Goal: Task Accomplishment & Management: Manage account settings

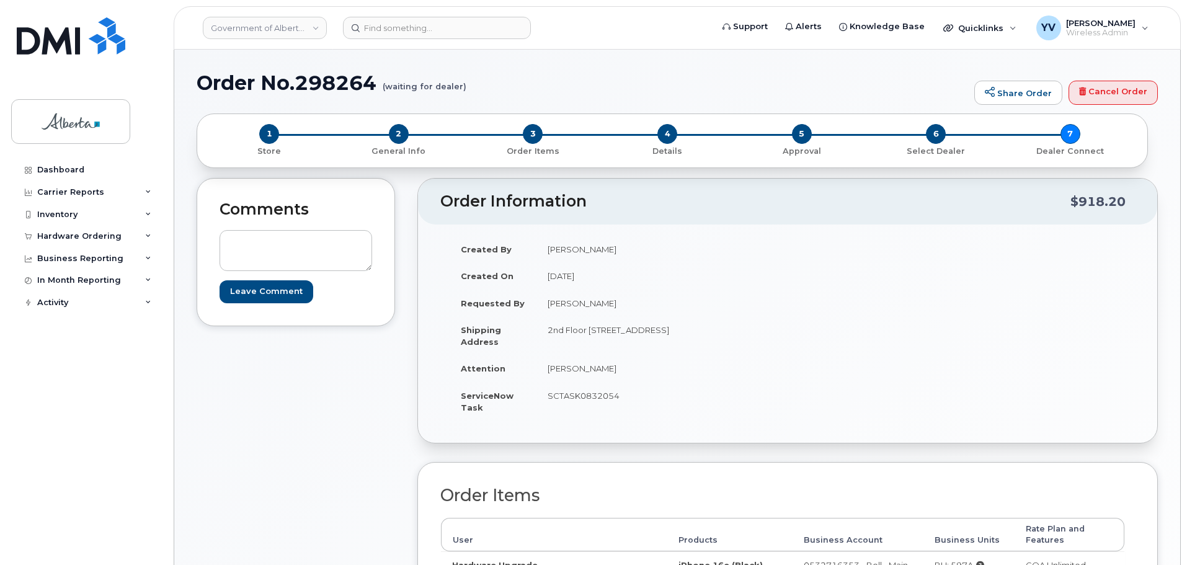
scroll to position [158, 0]
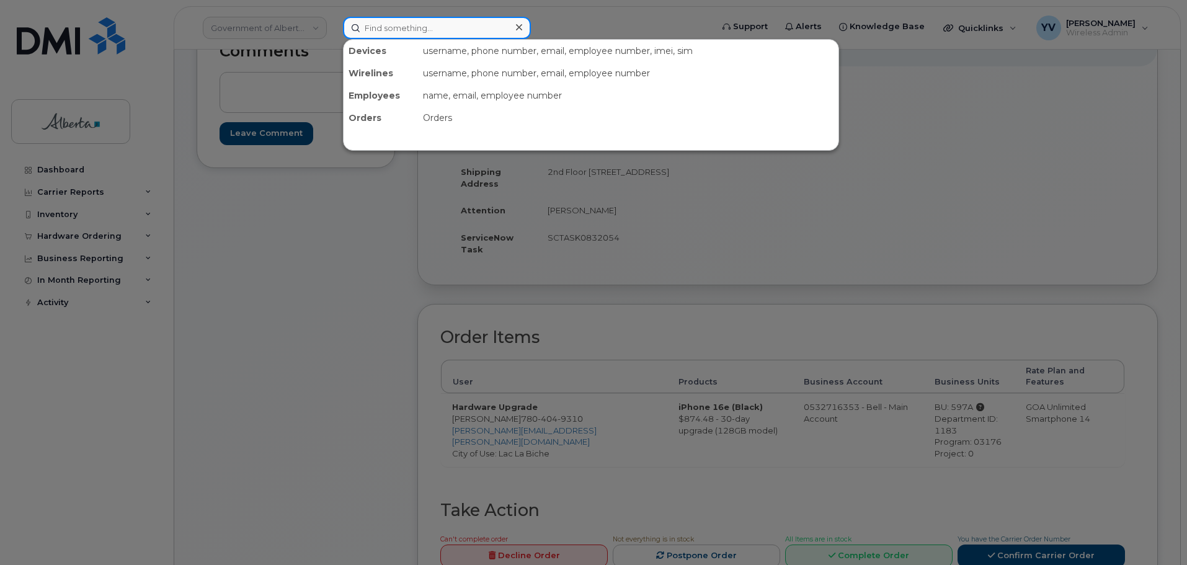
click at [374, 22] on input at bounding box center [437, 28] width 188 height 22
paste input "7809149086"
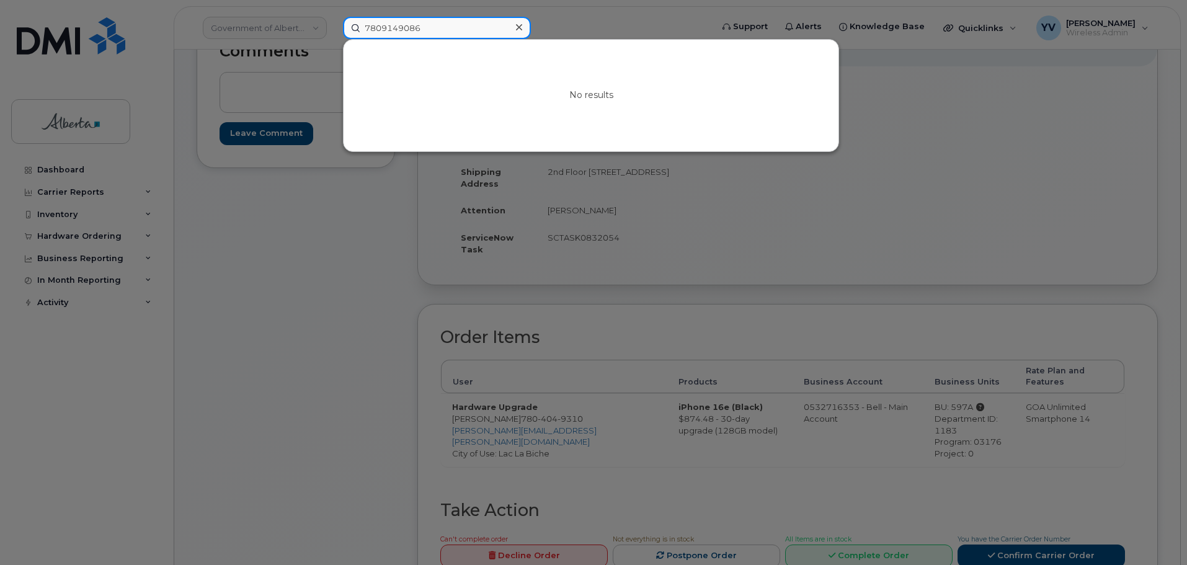
click at [369, 31] on input "7809149086" at bounding box center [437, 28] width 188 height 22
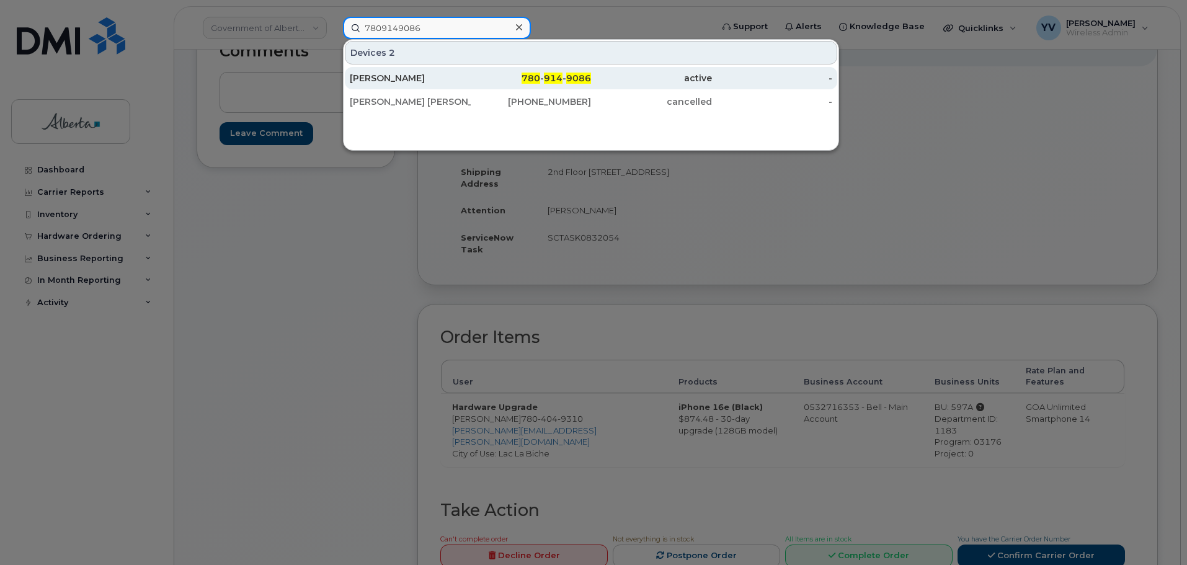
type input "7809149086"
click at [537, 76] on span "780" at bounding box center [531, 78] width 19 height 11
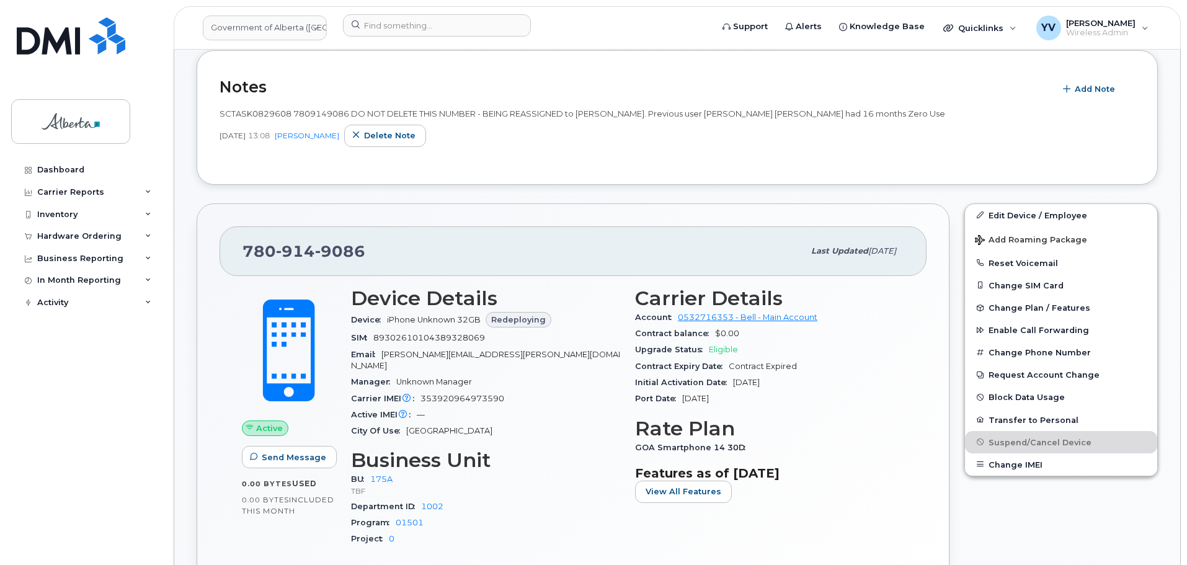
scroll to position [236, 0]
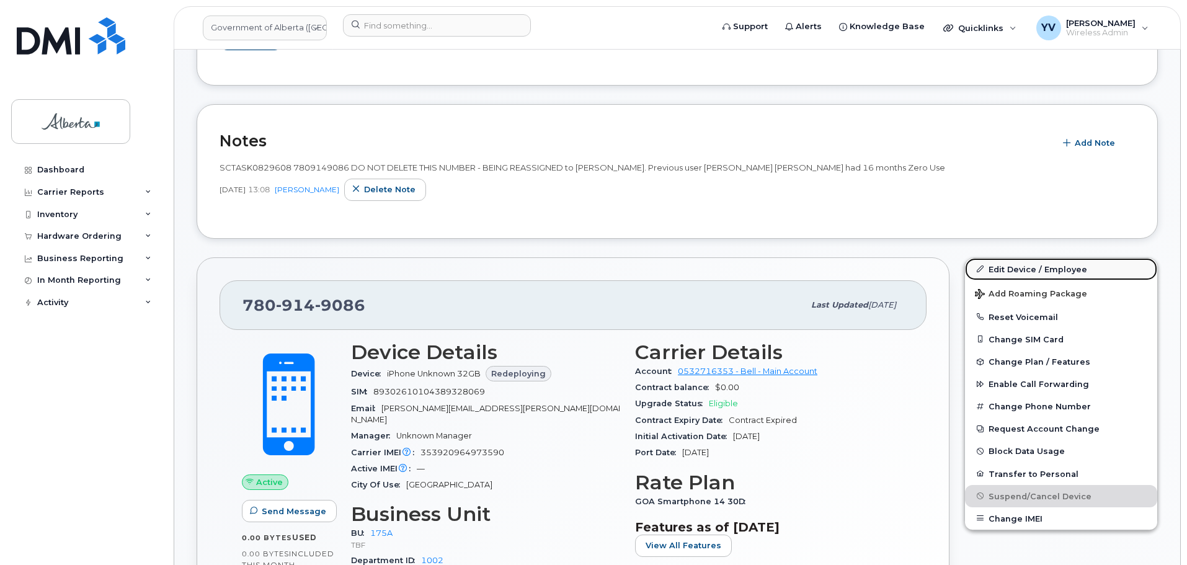
click at [1012, 267] on link "Edit Device / Employee" at bounding box center [1061, 269] width 192 height 22
click at [1011, 313] on button "Reset Voicemail" at bounding box center [1061, 317] width 192 height 22
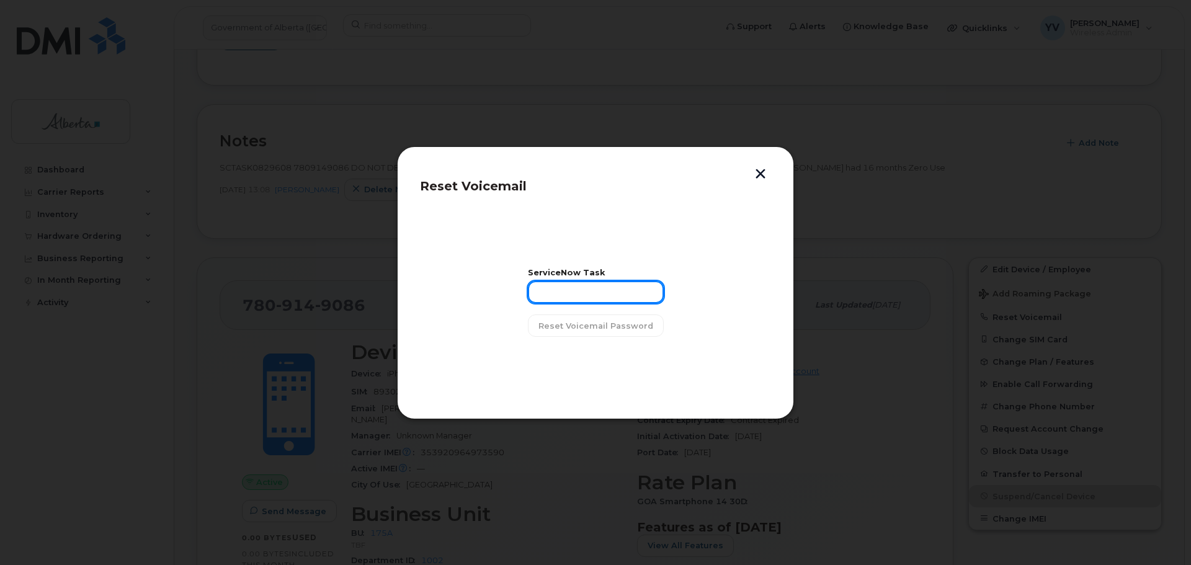
click at [560, 291] on input "text" at bounding box center [596, 292] width 136 height 22
paste input "SCTASK0829608"
type input "SCTASK0829608"
click at [580, 323] on span "Reset Voicemail Password" at bounding box center [595, 326] width 115 height 12
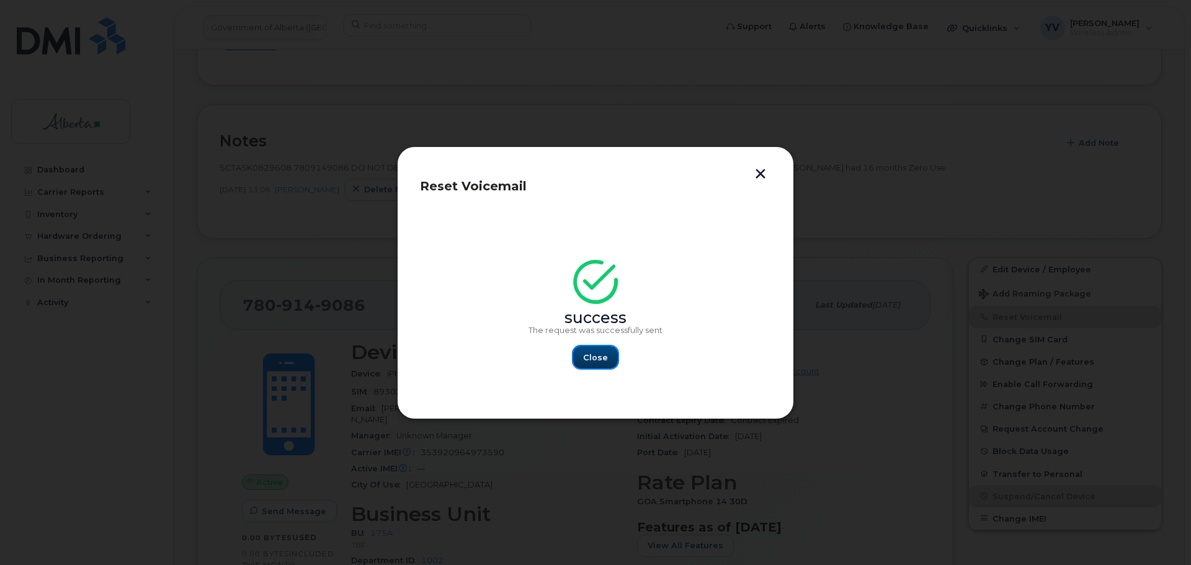
click at [592, 357] on span "Close" at bounding box center [595, 358] width 25 height 12
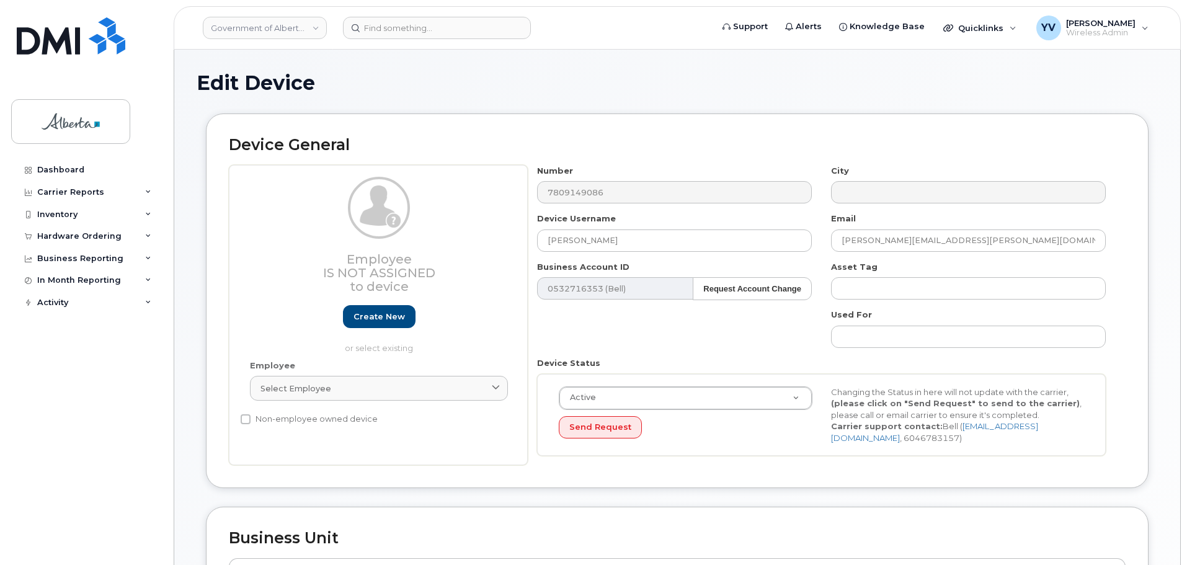
select select "4749753"
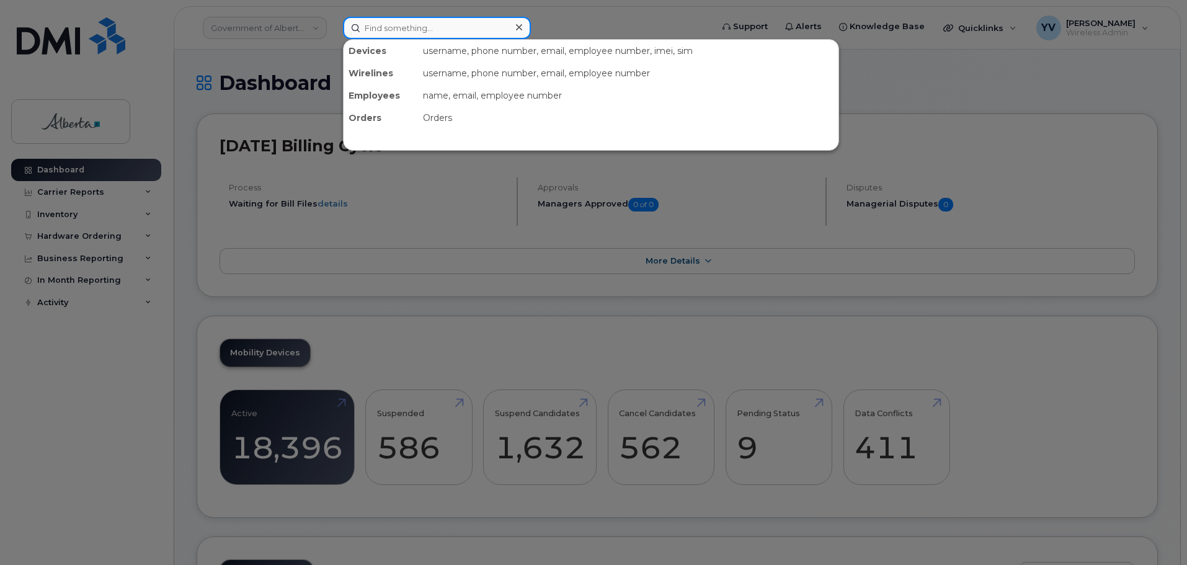
click at [382, 27] on input at bounding box center [437, 28] width 188 height 22
paste input "7809149086"
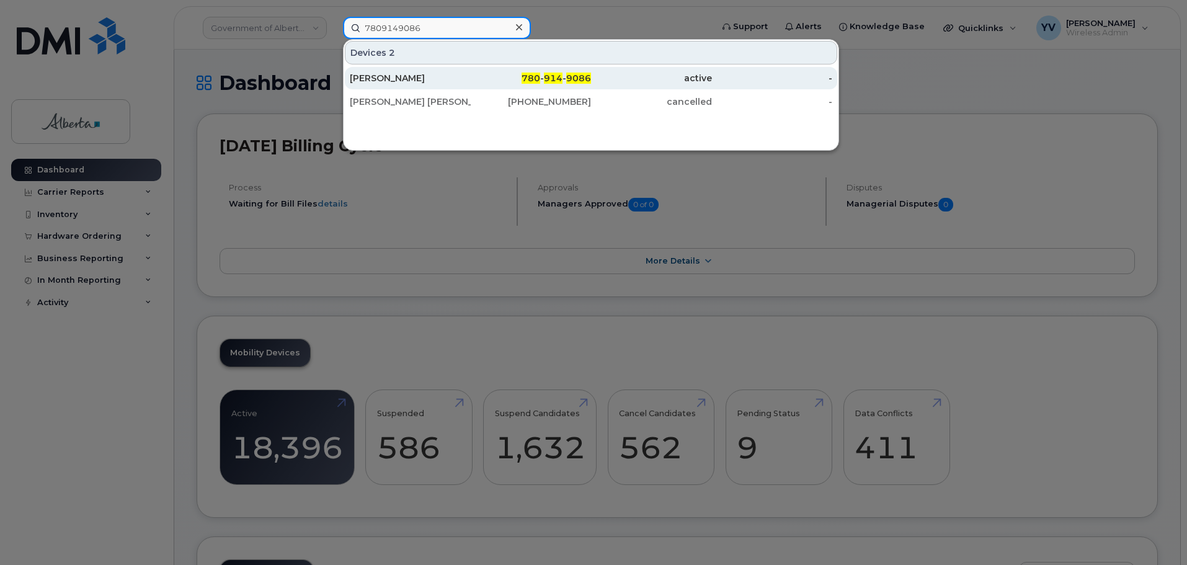
type input "7809149086"
click at [569, 74] on span "9086" at bounding box center [578, 78] width 25 height 11
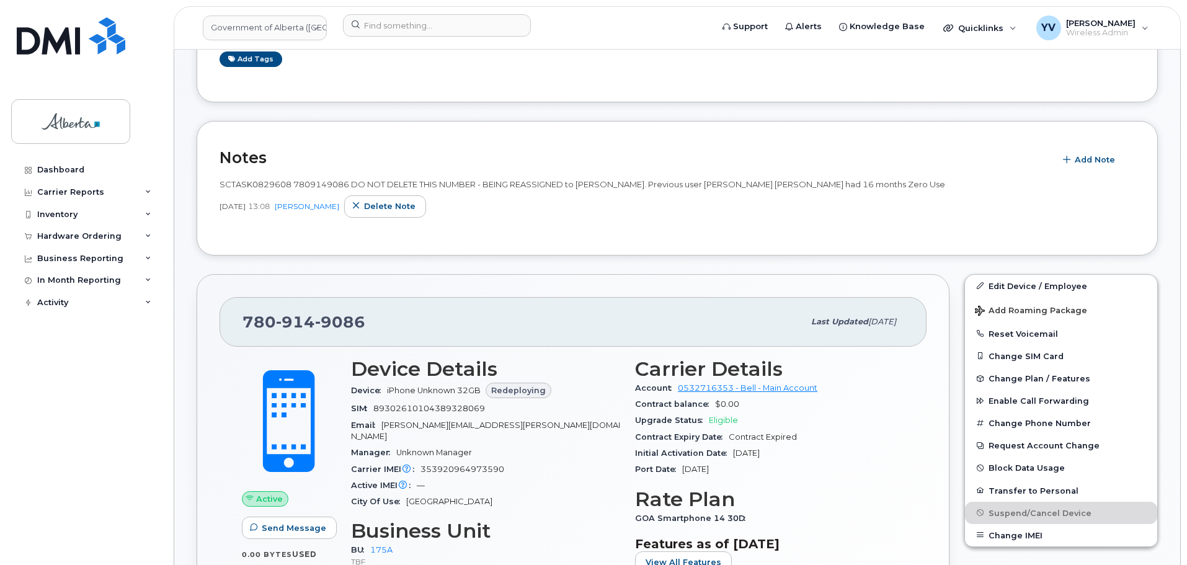
scroll to position [231, 0]
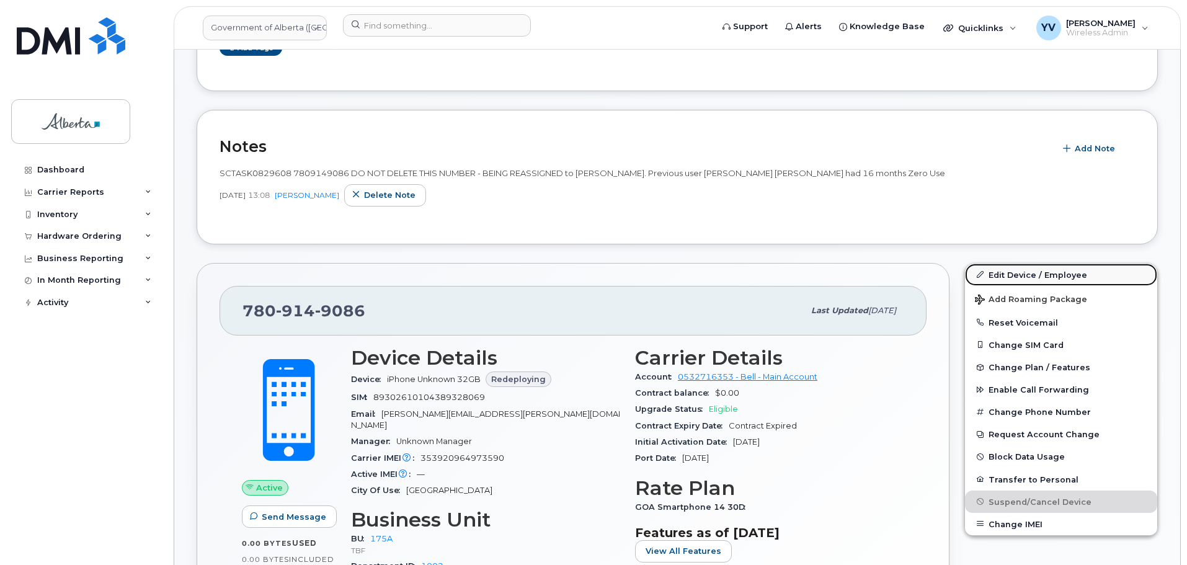
click at [1022, 275] on link "Edit Device / Employee" at bounding box center [1061, 275] width 192 height 22
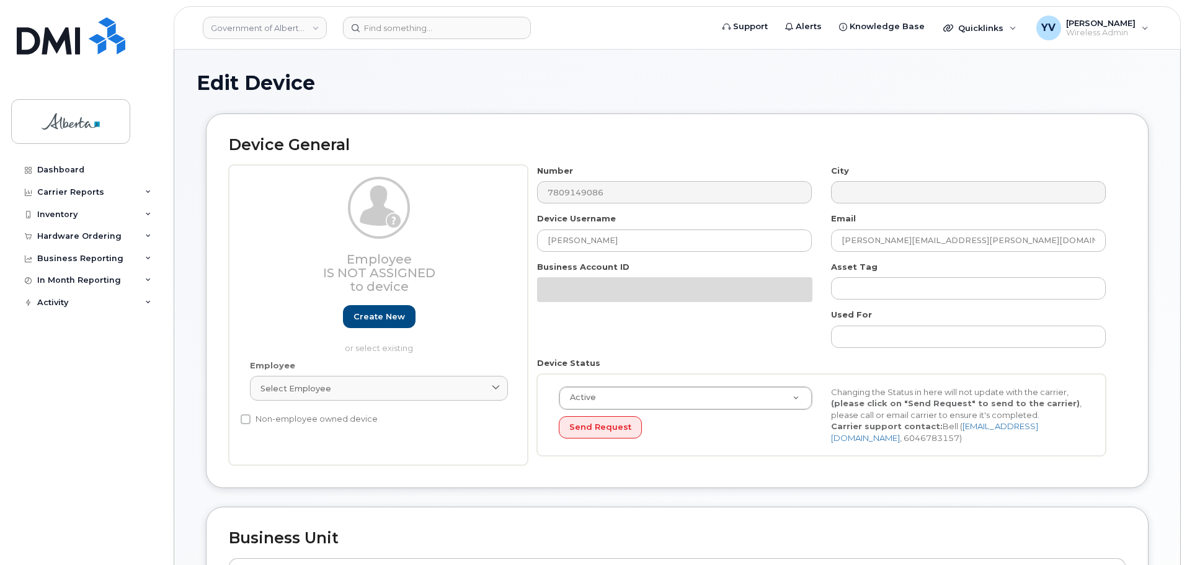
select select "4749753"
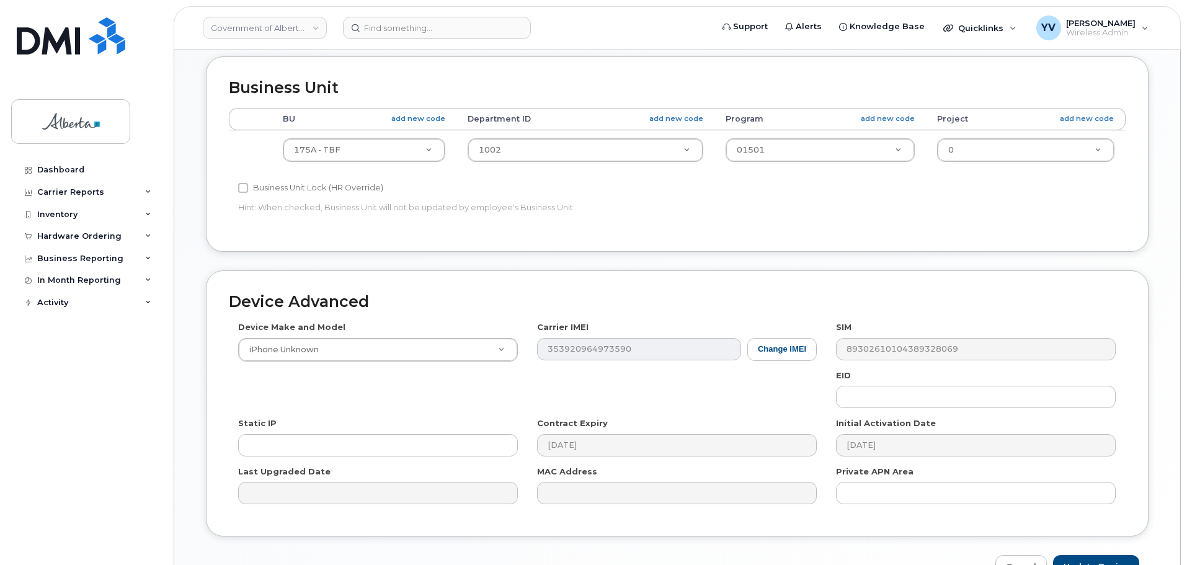
scroll to position [496, 0]
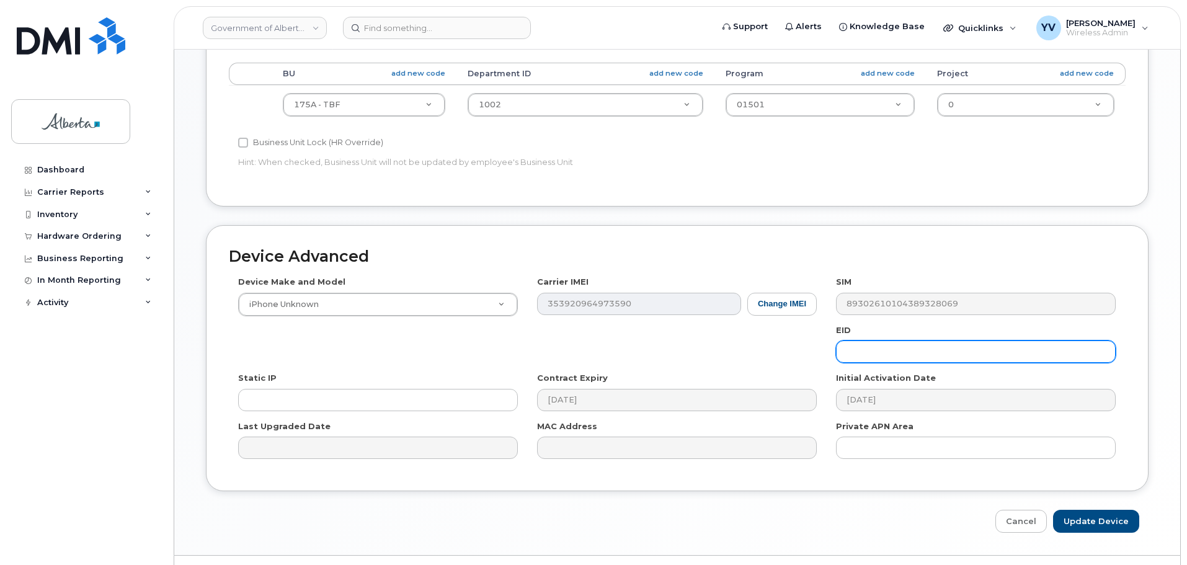
click at [851, 359] on input "text" at bounding box center [976, 352] width 280 height 22
paste input "89049032007208882600188391109122"
type input "89049032007208882600188391109122"
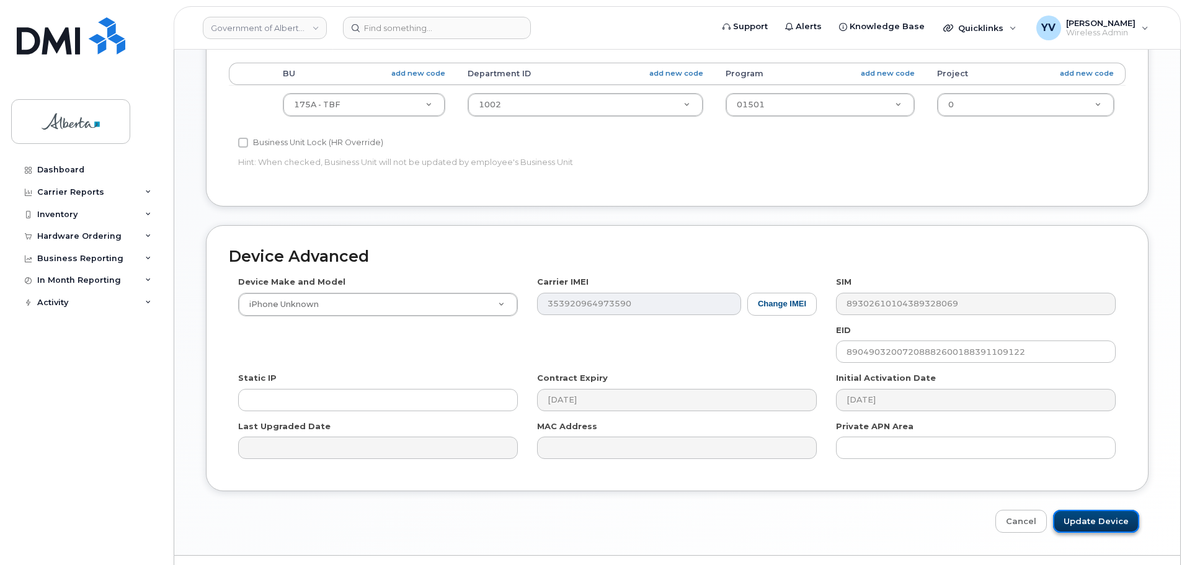
click at [1082, 523] on input "Update Device" at bounding box center [1096, 521] width 86 height 23
type input "Saving..."
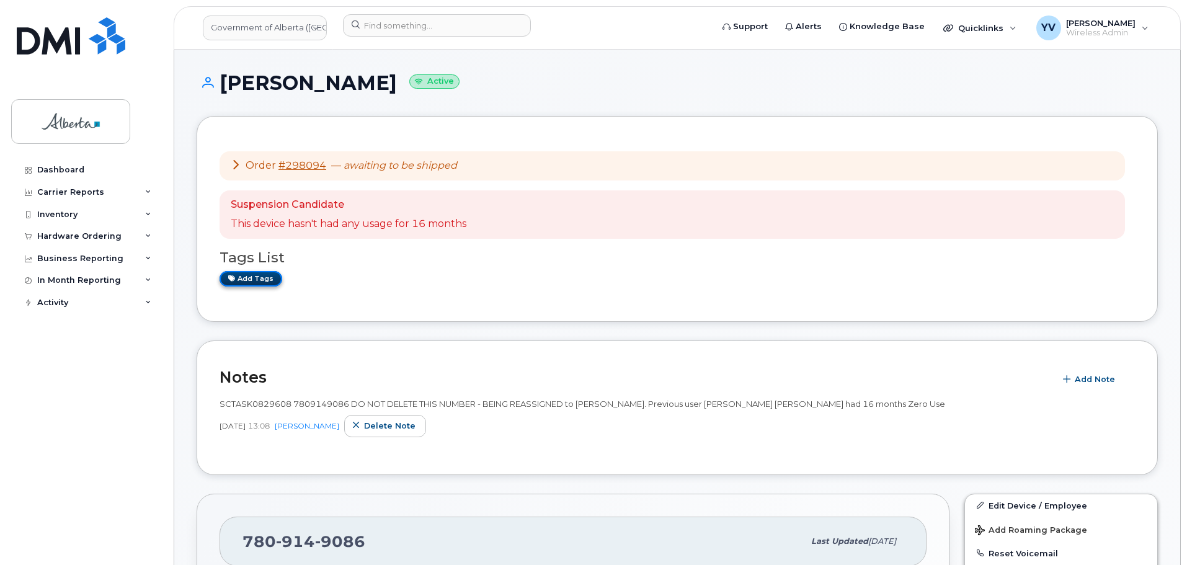
click at [249, 275] on link "Add tags" at bounding box center [251, 279] width 63 height 16
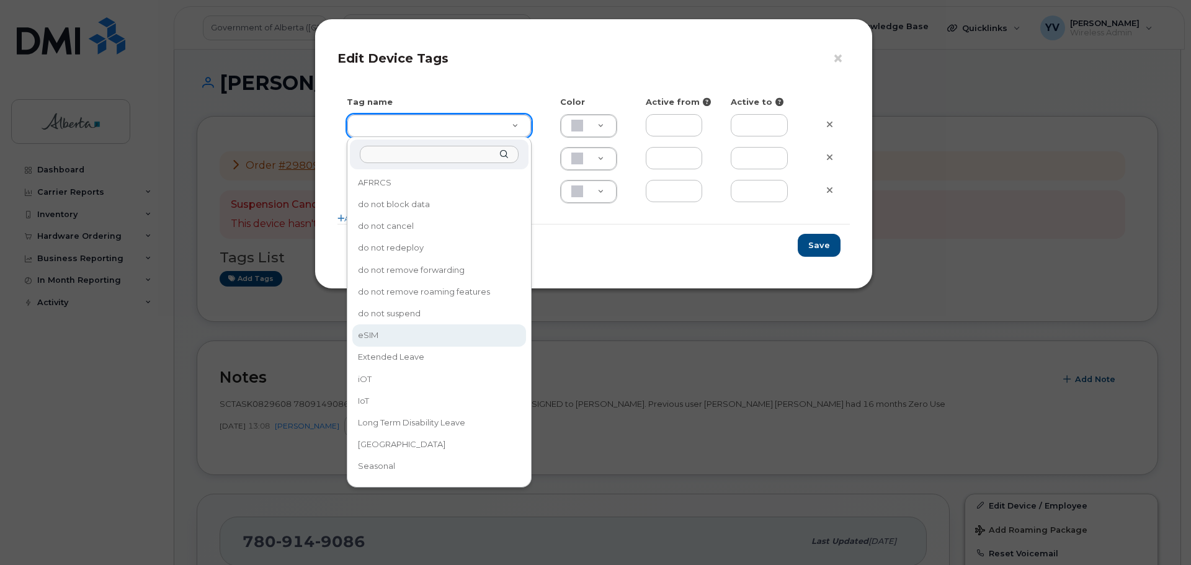
type input "eSIM"
type input "D6CDC1"
click at [363, 336] on div "× Edit Device Tags Tag name Color Active from Active to eSIM D6CDC1 Add more Sa…" at bounding box center [595, 282] width 1191 height 565
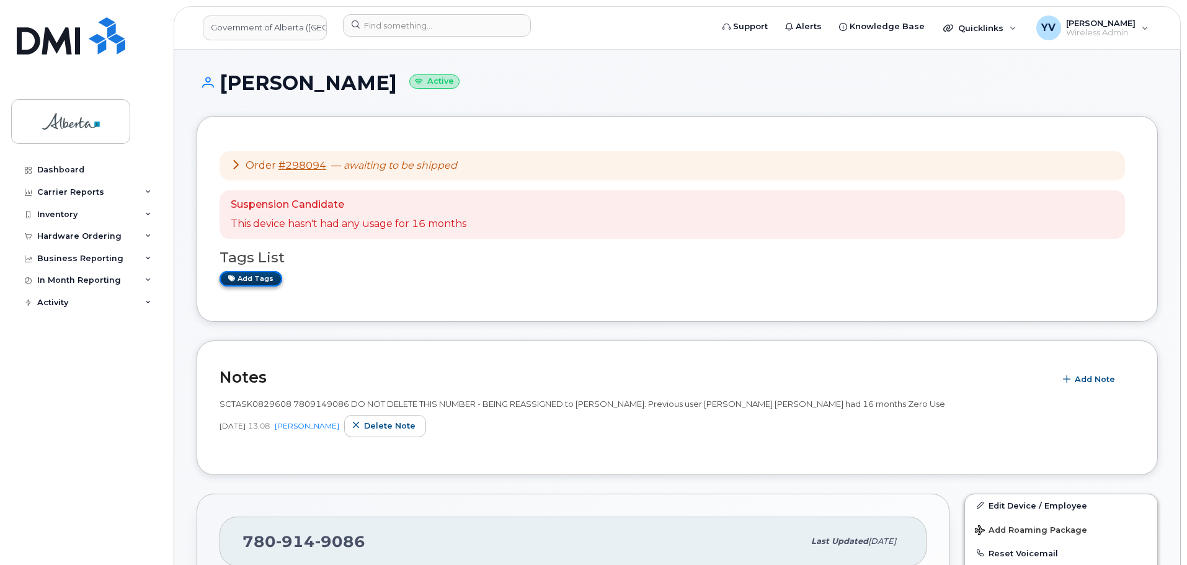
click at [262, 277] on link "Add tags" at bounding box center [251, 279] width 63 height 16
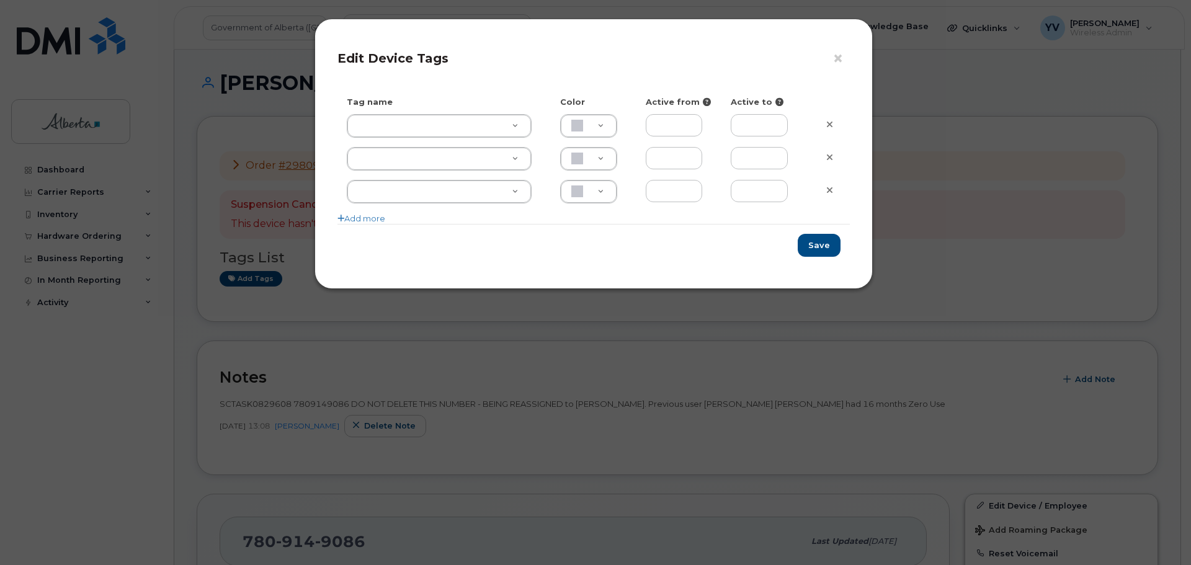
drag, startPoint x: 606, startPoint y: 50, endPoint x: 651, endPoint y: 112, distance: 76.8
click at [651, 112] on form "× Edit Device Tags Tag name Color Active from Active to Add more Save" at bounding box center [593, 154] width 512 height 225
click at [605, 22] on div "× Edit Device Tags Tag name Color Active from Active to Add more Save" at bounding box center [593, 154] width 558 height 270
click at [594, 51] on h4 "Edit Device Tags" at bounding box center [593, 58] width 512 height 15
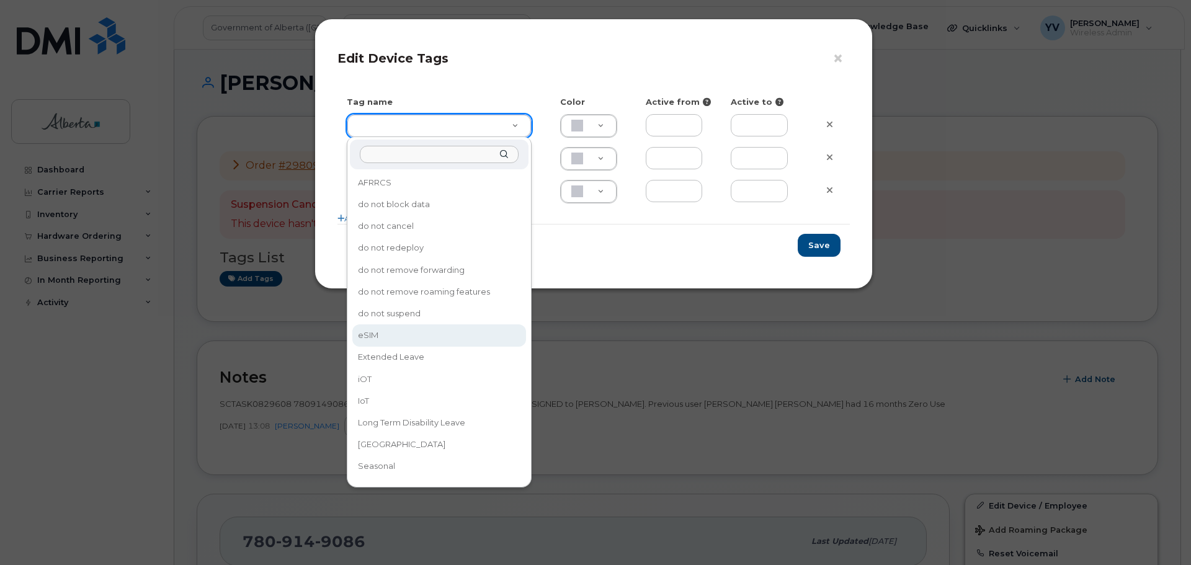
type input "eSIM"
type input "D6CDC1"
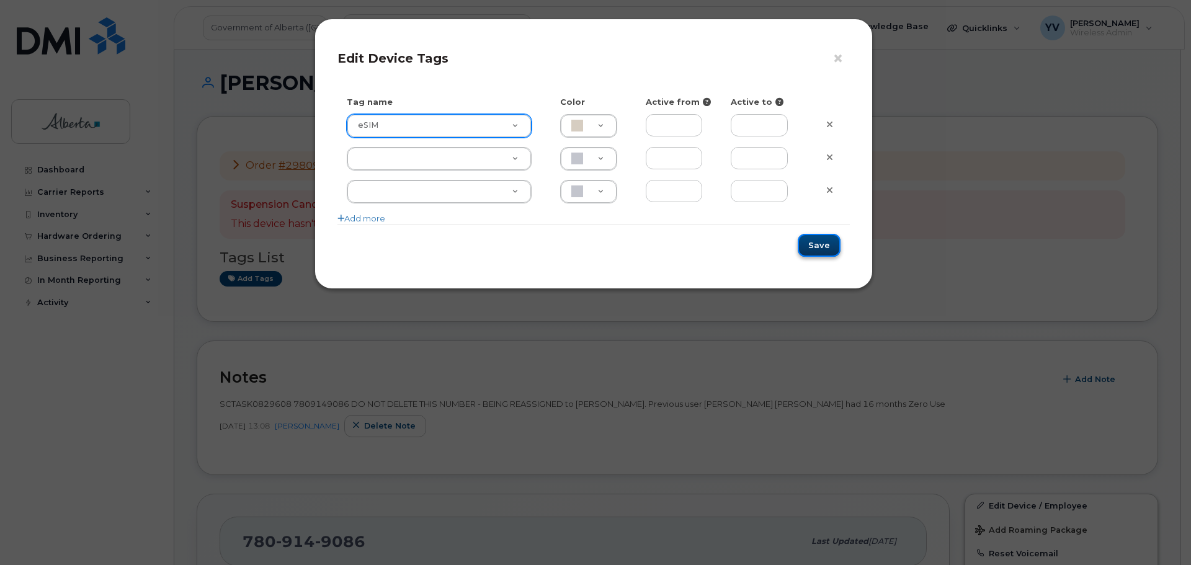
click at [822, 246] on button "Save" at bounding box center [819, 245] width 43 height 23
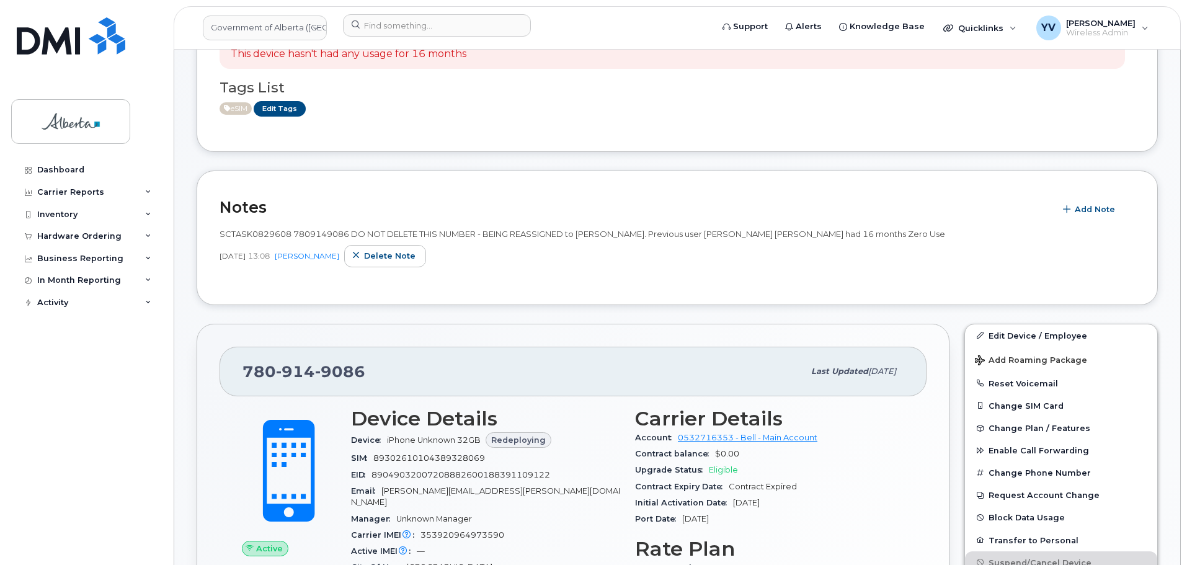
scroll to position [244, 0]
